Goal: Task Accomplishment & Management: Manage account settings

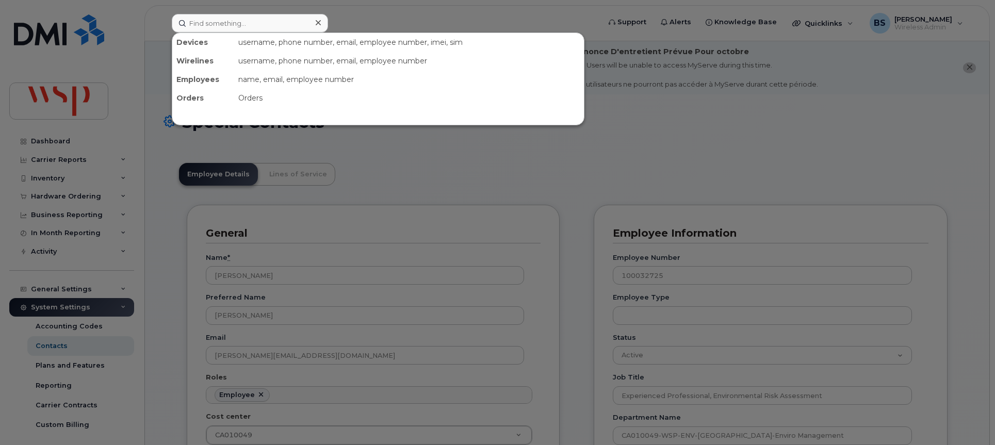
click at [231, 26] on input at bounding box center [250, 23] width 156 height 19
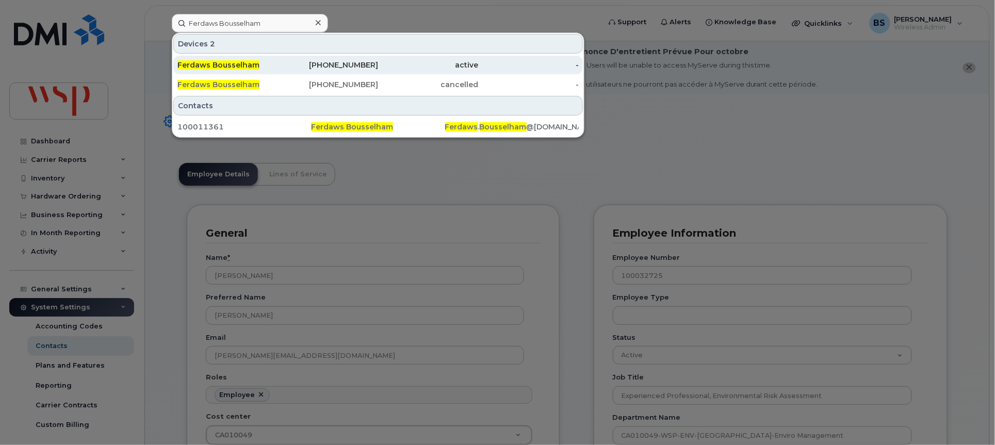
type input "Ferdaws Bousselham"
click at [212, 65] on span "Ferdaws Bousselham" at bounding box center [218, 64] width 82 height 9
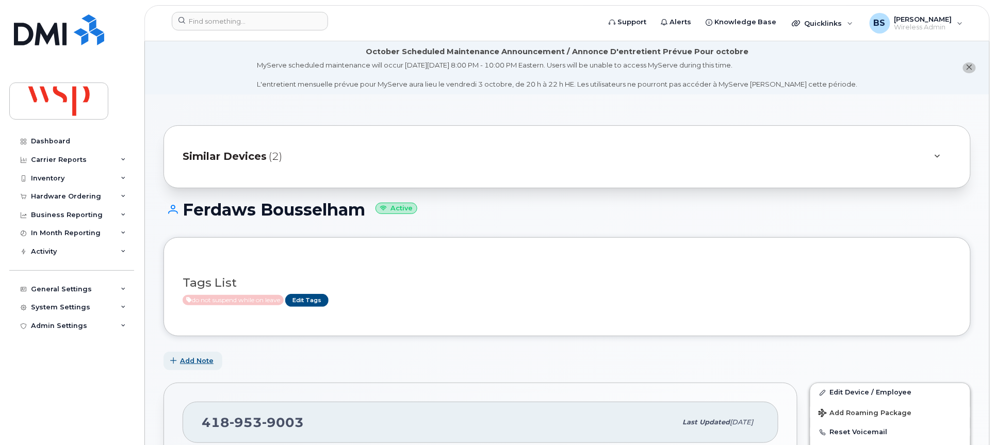
click at [193, 361] on span "Add Note" at bounding box center [197, 361] width 34 height 10
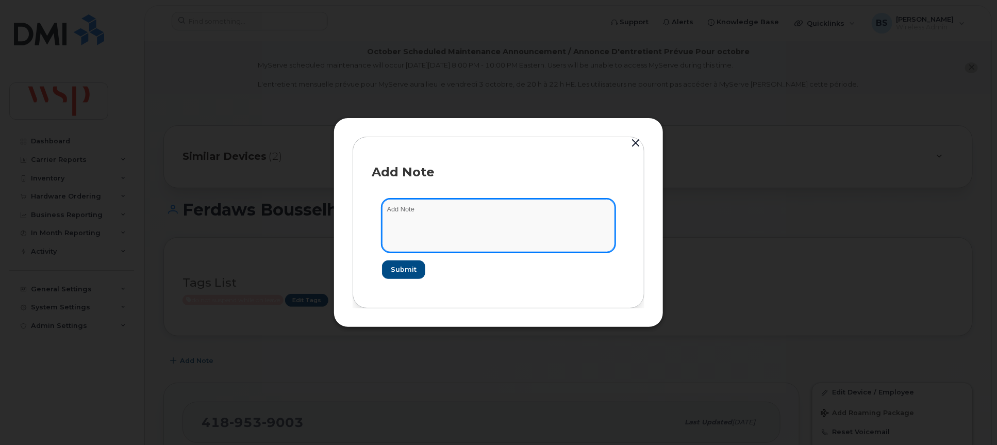
click at [500, 201] on textarea at bounding box center [498, 225] width 233 height 53
click at [490, 217] on textarea at bounding box center [498, 225] width 233 height 53
paste textarea "please suspend [PERSON_NAME]’ mobile line for the duration of her maternity lea…"
click at [515, 240] on textarea "please suspend [PERSON_NAME]’ mobile line for the duration of her maternity lea…" at bounding box center [498, 225] width 233 height 53
click at [592, 224] on textarea "please suspend [PERSON_NAME]’ mobile line for the duration of her maternity lea…" at bounding box center [498, 225] width 233 height 53
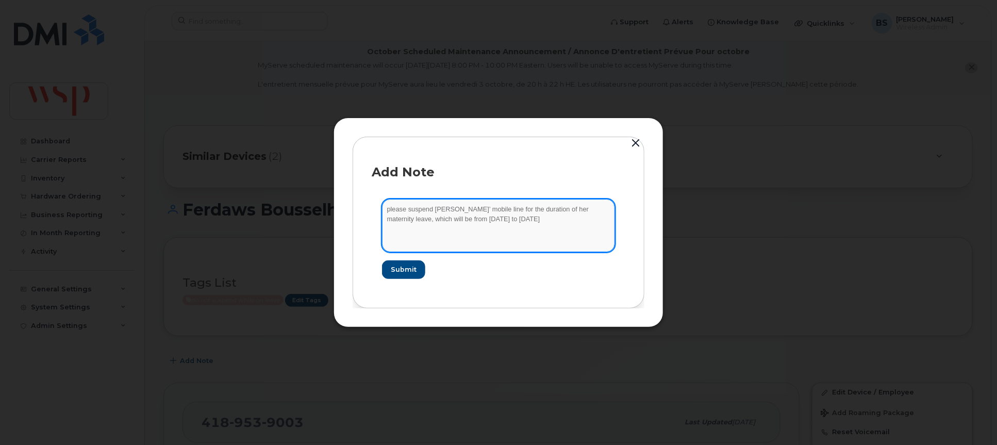
click at [592, 224] on textarea "please suspend [PERSON_NAME]’ mobile line for the duration of her maternity lea…" at bounding box center [498, 225] width 233 height 53
type textarea "please suspend [PERSON_NAME]’ mobile line for the duration of her maternity lea…"
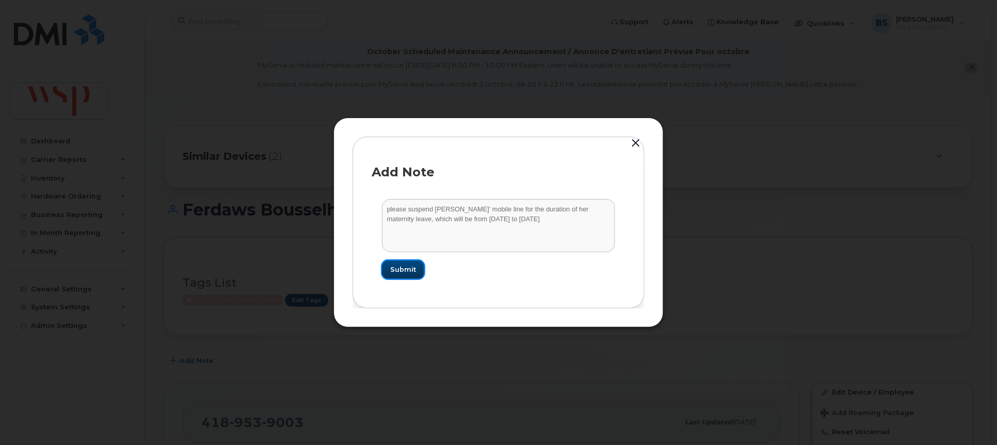
click at [394, 266] on span "Submit" at bounding box center [403, 269] width 26 height 10
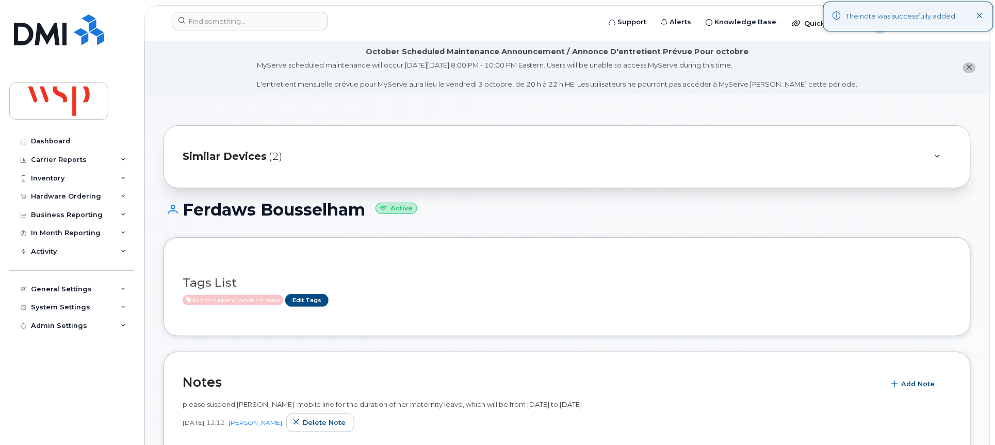
click at [912, 228] on div "Ferdaws Bousselham Active" at bounding box center [566, 219] width 807 height 37
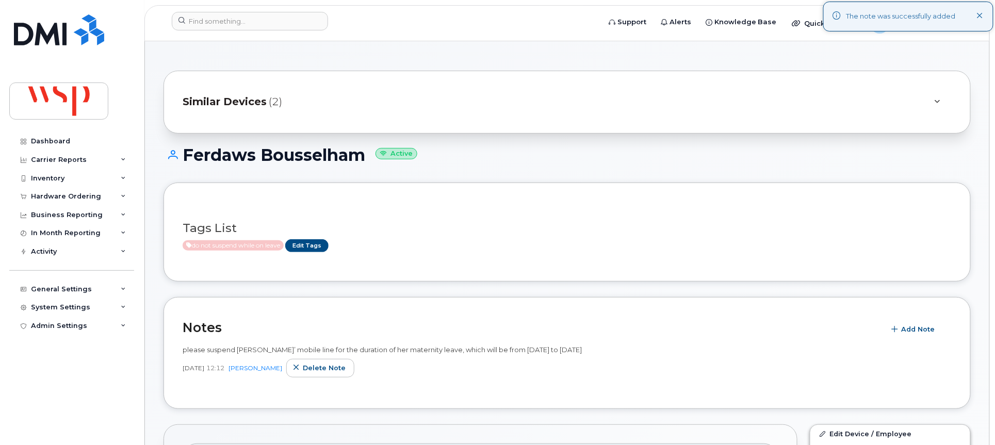
click at [912, 228] on h3 "Tags List" at bounding box center [567, 228] width 769 height 13
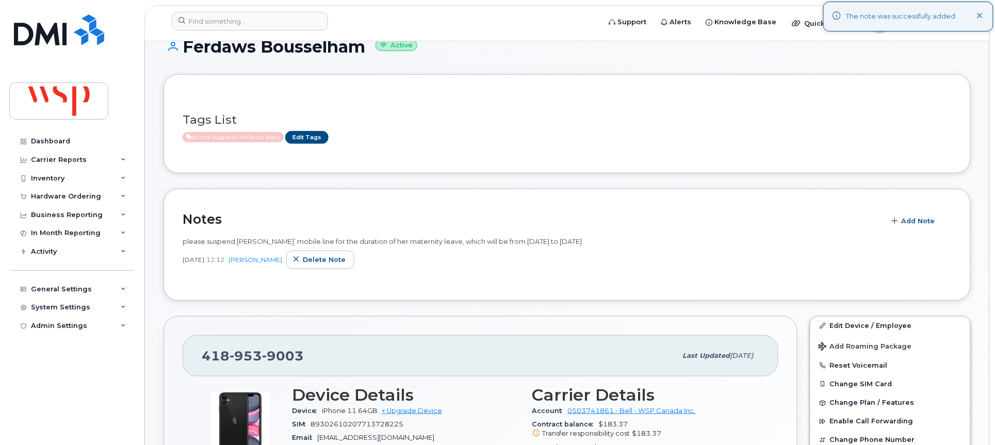
scroll to position [164, 0]
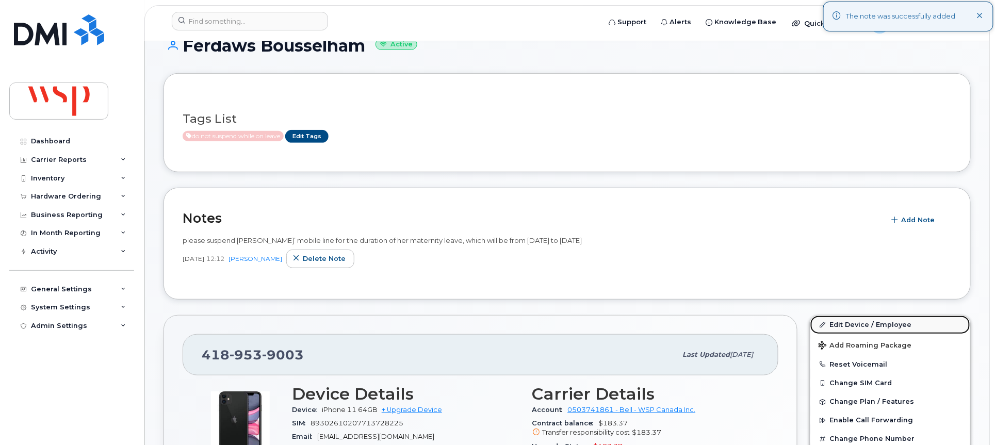
click at [863, 324] on link "Edit Device / Employee" at bounding box center [890, 325] width 160 height 19
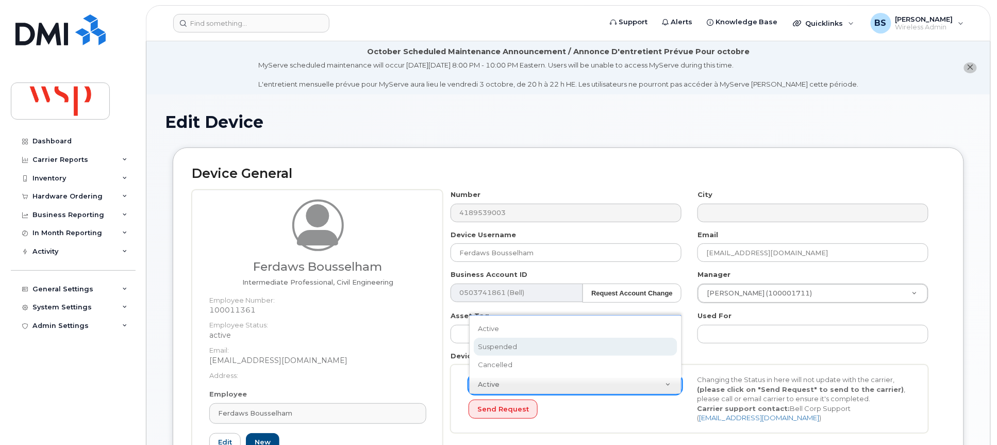
scroll to position [0, 3]
select select "suspended"
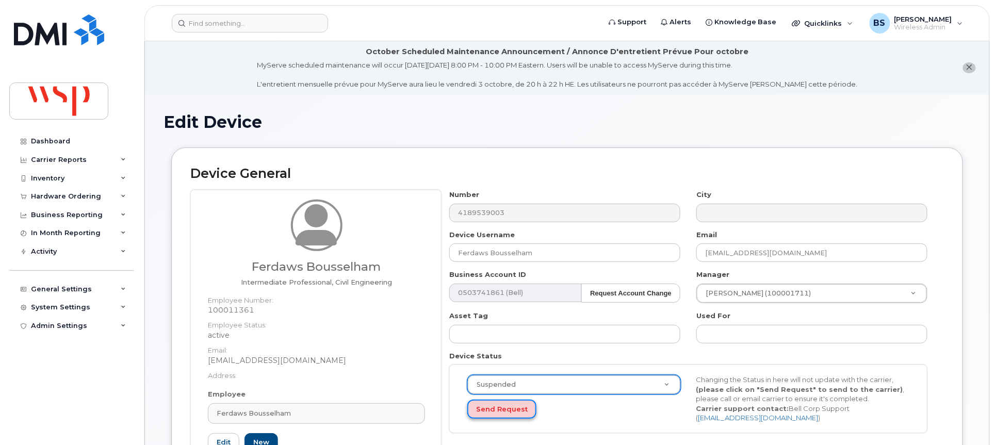
click at [511, 405] on button "Send Request" at bounding box center [501, 409] width 69 height 19
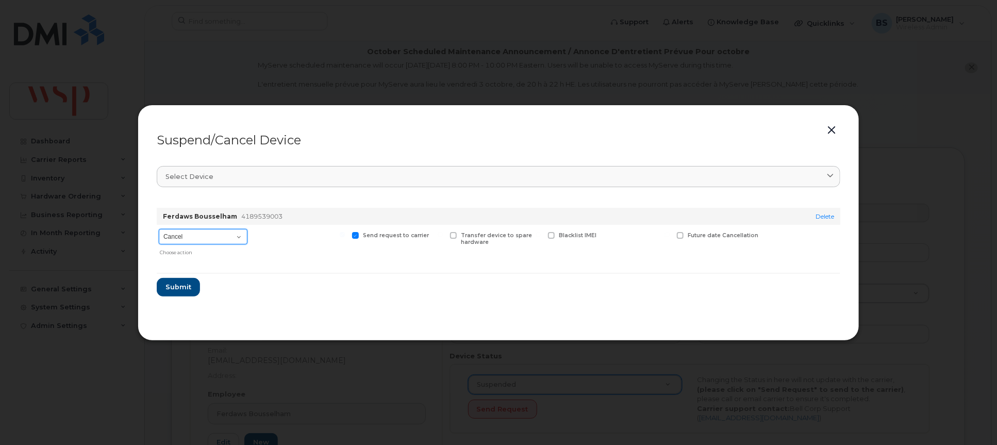
click at [185, 235] on select "Cancel Suspend - Extend Suspension Suspend - Reduced Rate Suspend - Full Rate S…" at bounding box center [203, 236] width 89 height 15
click at [159, 229] on select "Cancel Suspend - Extend Suspension Suspend - Reduced Rate Suspend - Full Rate S…" at bounding box center [203, 236] width 89 height 15
click at [192, 230] on select "Cancel Suspend - Extend Suspension Suspend - Reduced Rate Suspend - Full Rate S…" at bounding box center [203, 236] width 89 height 15
select select "[object Object]"
click at [159, 229] on select "Cancel Suspend - Extend Suspension Suspend - Reduced Rate Suspend - Full Rate S…" at bounding box center [203, 236] width 89 height 15
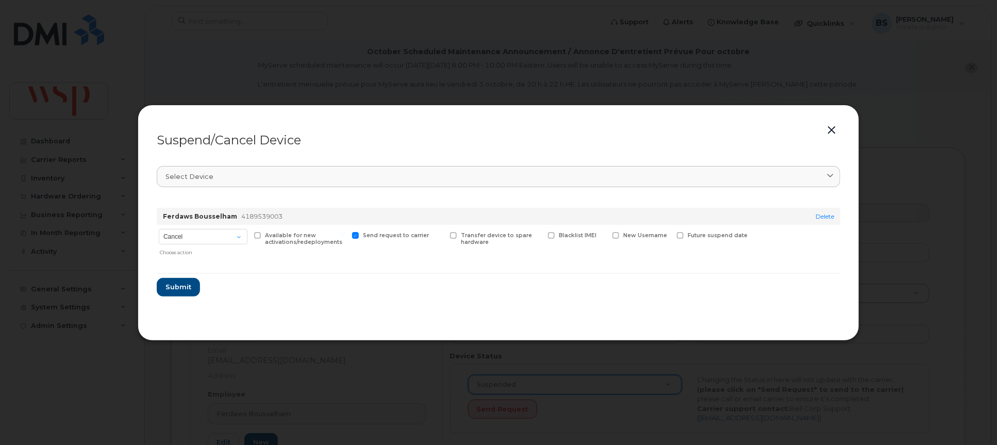
click at [697, 235] on span "Future suspend date" at bounding box center [718, 235] width 60 height 7
click at [670, 235] on input "Future suspend date" at bounding box center [667, 234] width 5 height 5
checkbox input "true"
click at [744, 253] on input "date" at bounding box center [719, 251] width 84 height 19
click at [740, 250] on input "2025-10-26" at bounding box center [719, 251] width 84 height 19
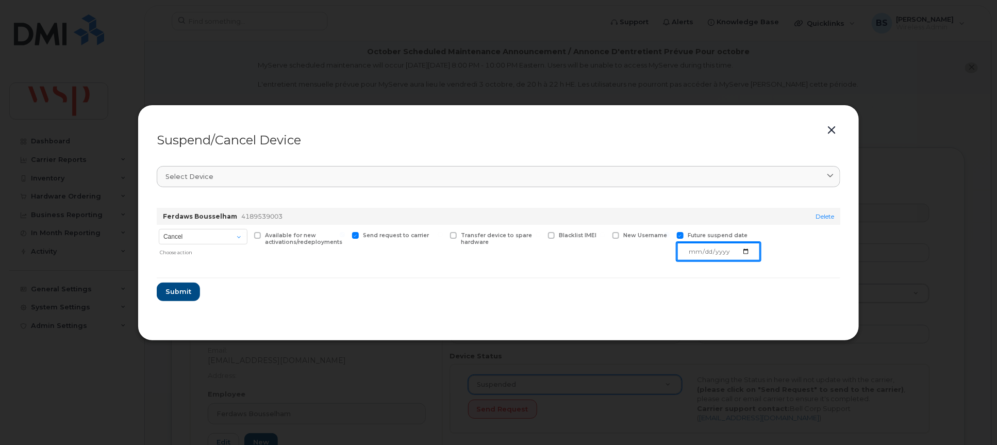
click at [749, 251] on input "2025-10-26" at bounding box center [719, 251] width 84 height 19
type input "2025-10-04"
drag, startPoint x: 196, startPoint y: 290, endPoint x: 187, endPoint y: 287, distance: 9.8
click at [187, 287] on button "Submit" at bounding box center [178, 292] width 42 height 19
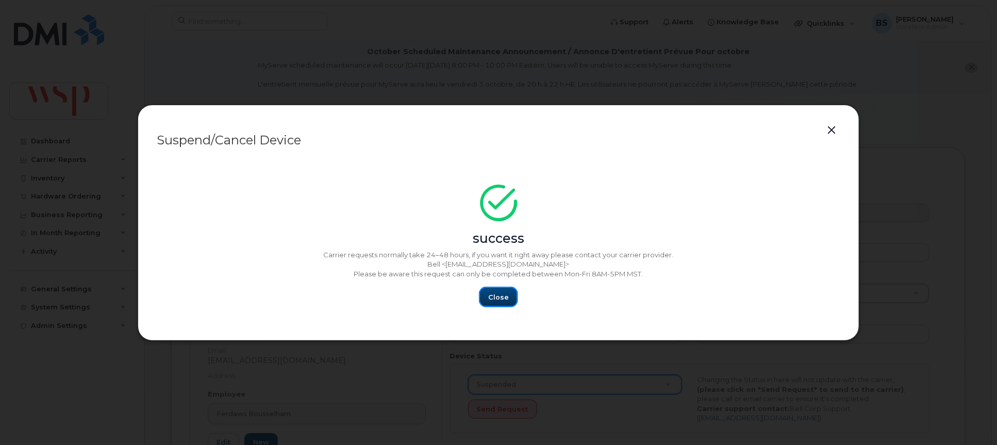
click at [496, 299] on span "Close" at bounding box center [498, 297] width 21 height 10
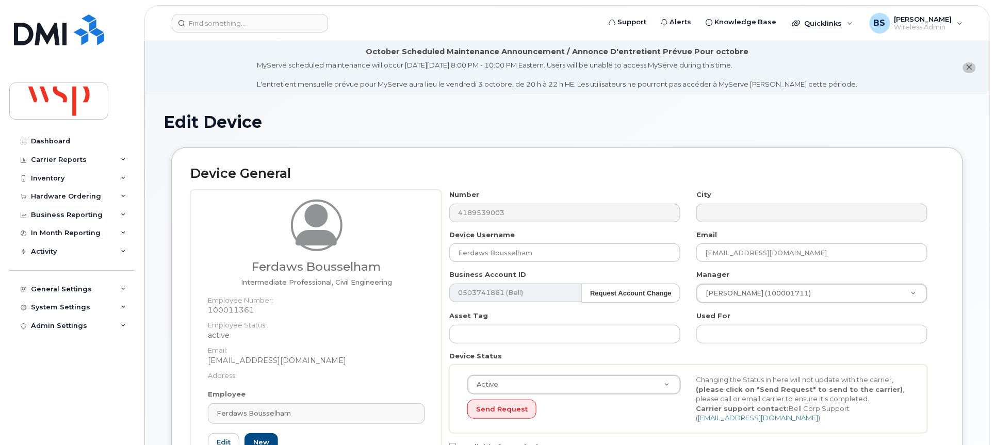
click at [946, 381] on div "Device General Ferdaws Bousselham Intermediate Professional, Civil Engineering …" at bounding box center [566, 328] width 791 height 363
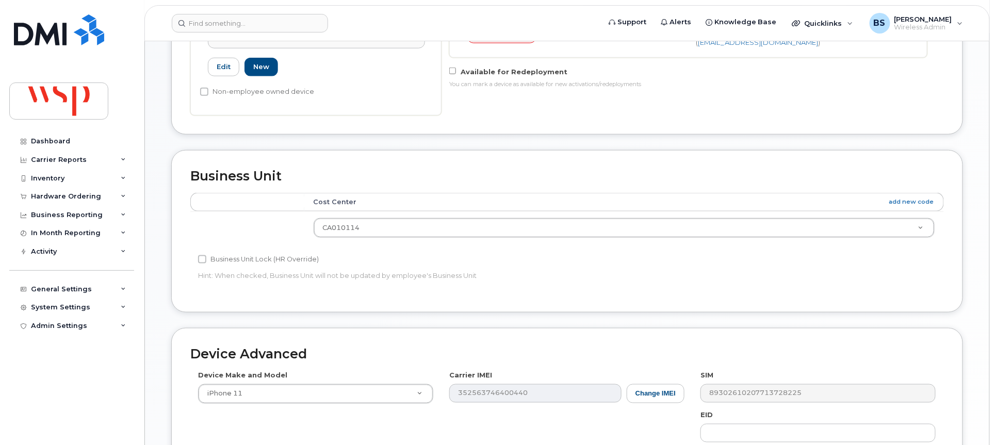
scroll to position [383, 0]
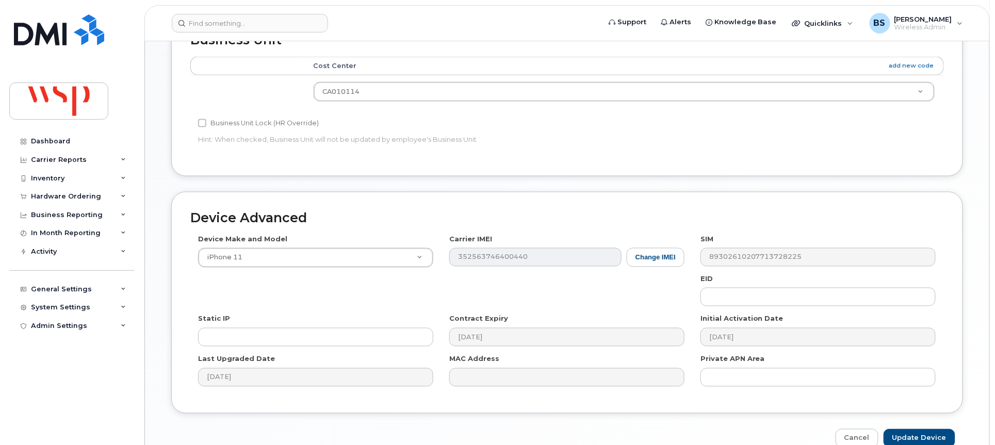
scroll to position [568, 0]
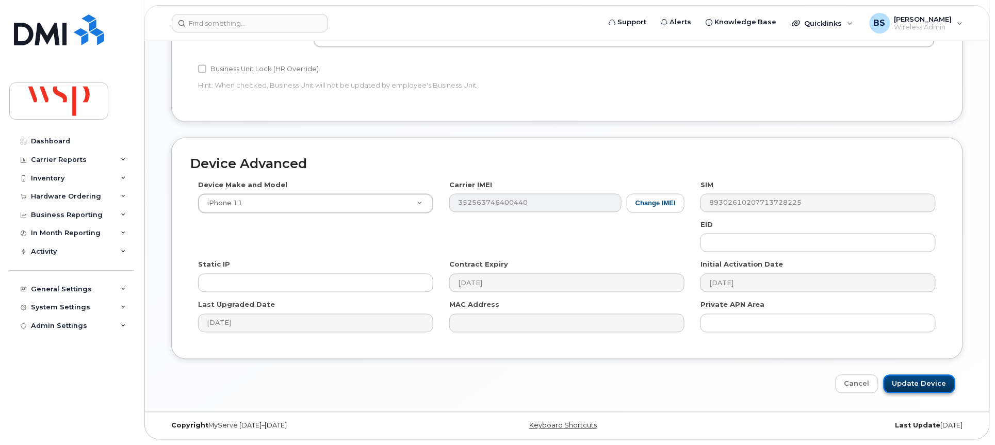
click at [932, 380] on input "Update Device" at bounding box center [919, 384] width 72 height 19
type input "Saving..."
